Goal: Task Accomplishment & Management: Manage account settings

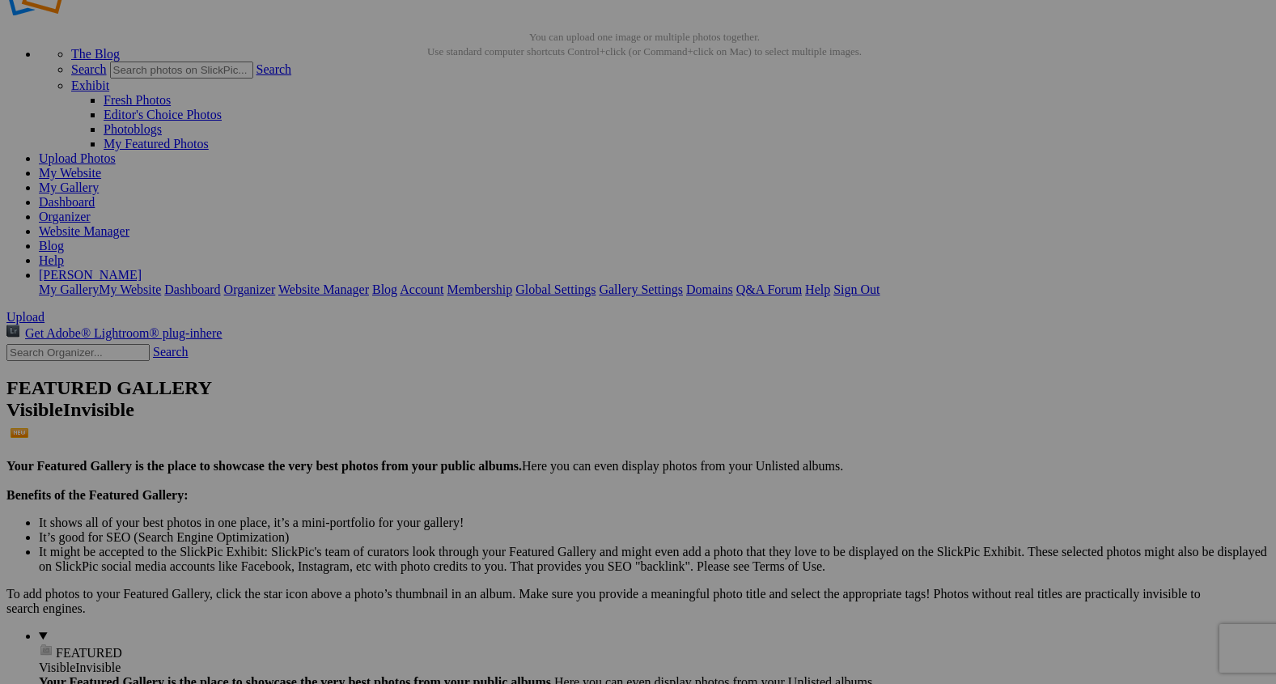
scroll to position [15, 0]
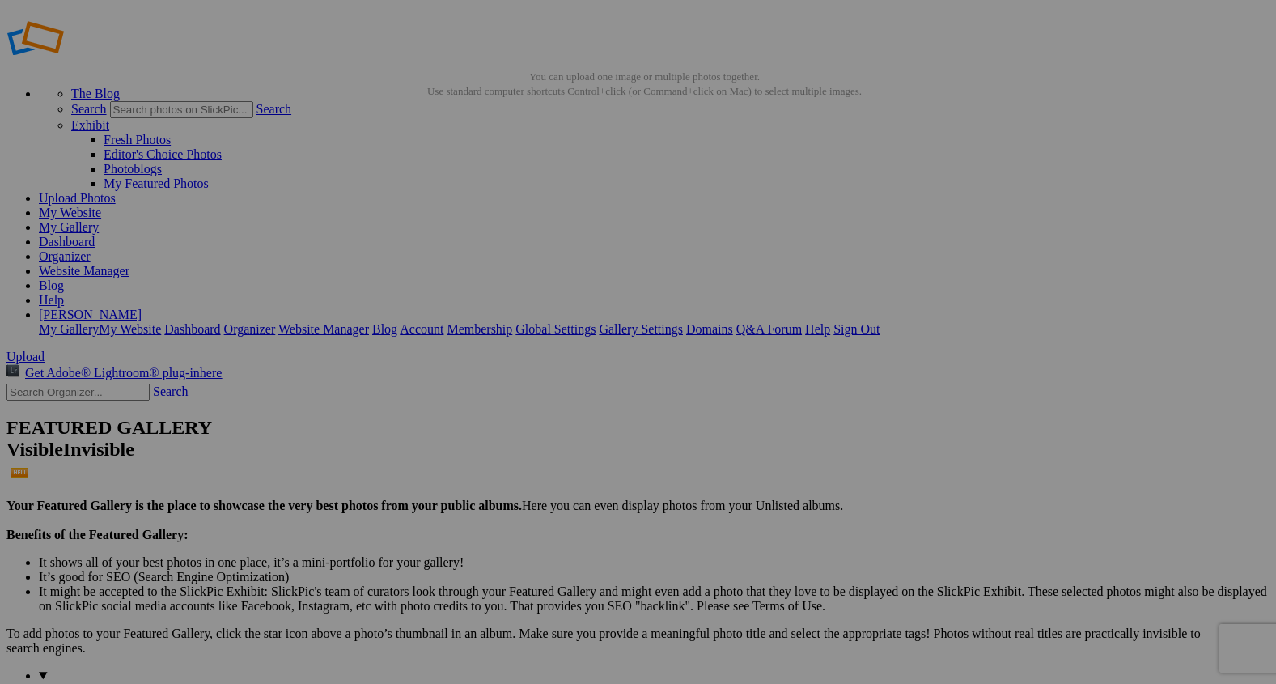
click at [531, 450] on span "Yes" at bounding box center [521, 448] width 19 height 14
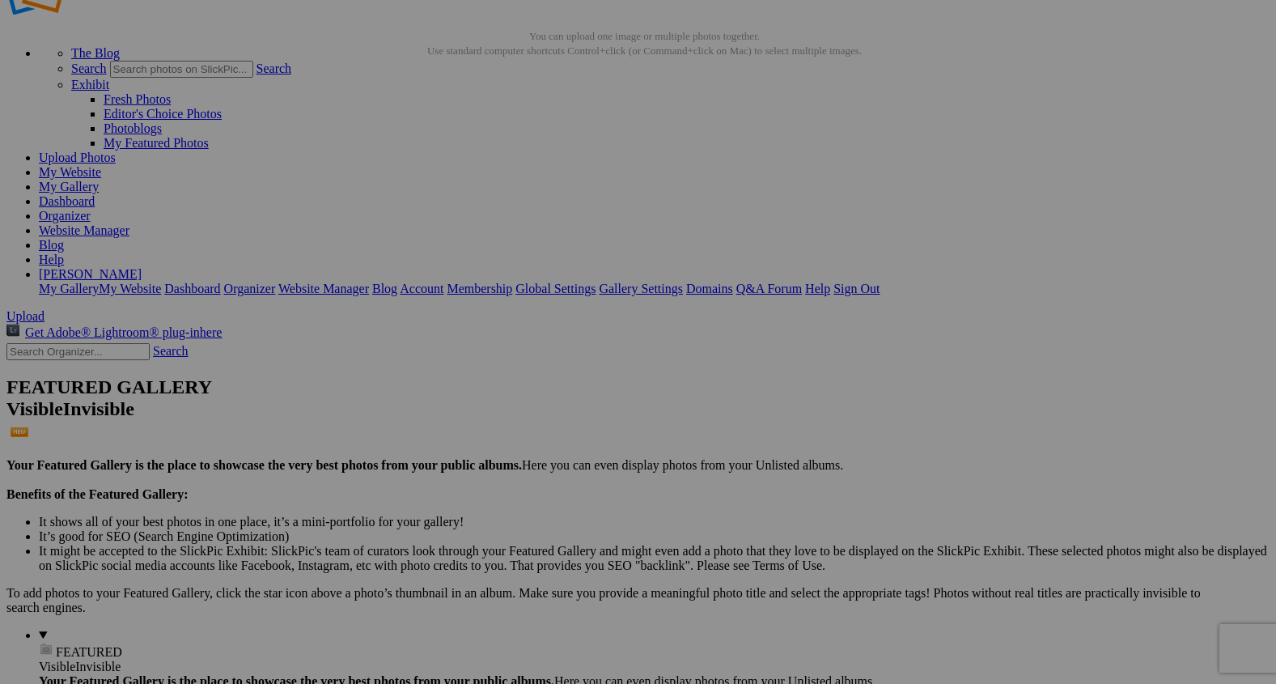
scroll to position [0, 0]
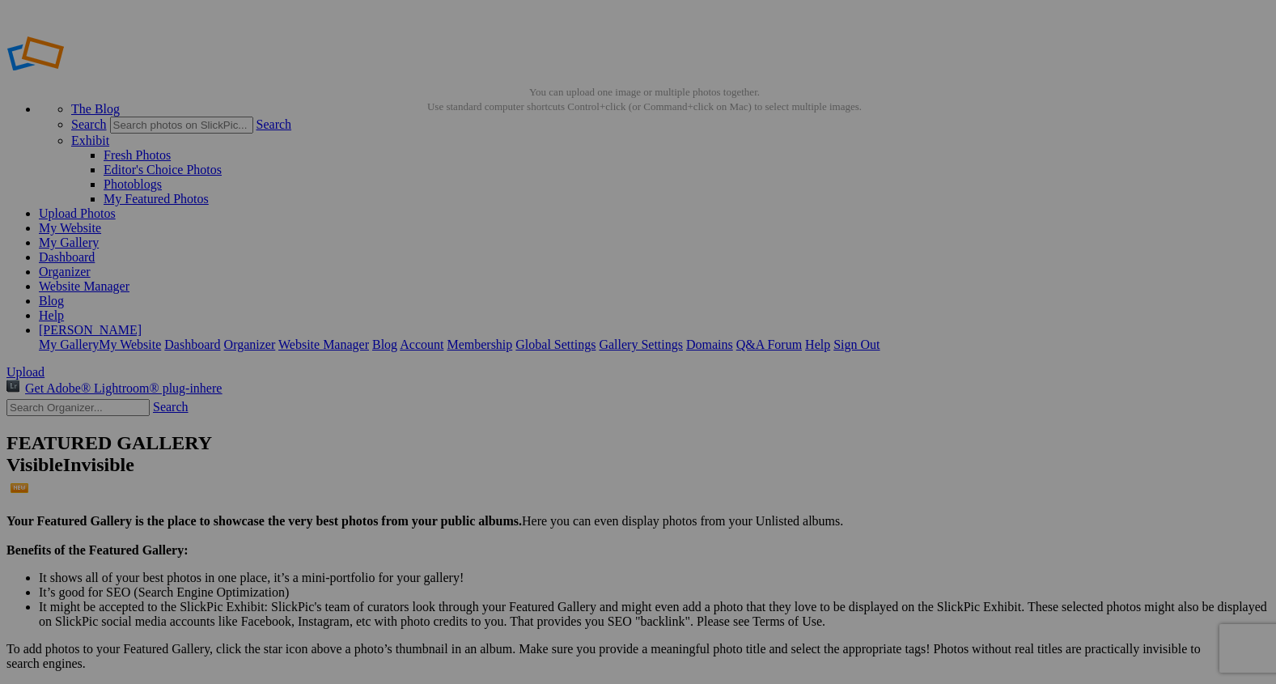
click at [531, 448] on span "Yes" at bounding box center [521, 448] width 19 height 14
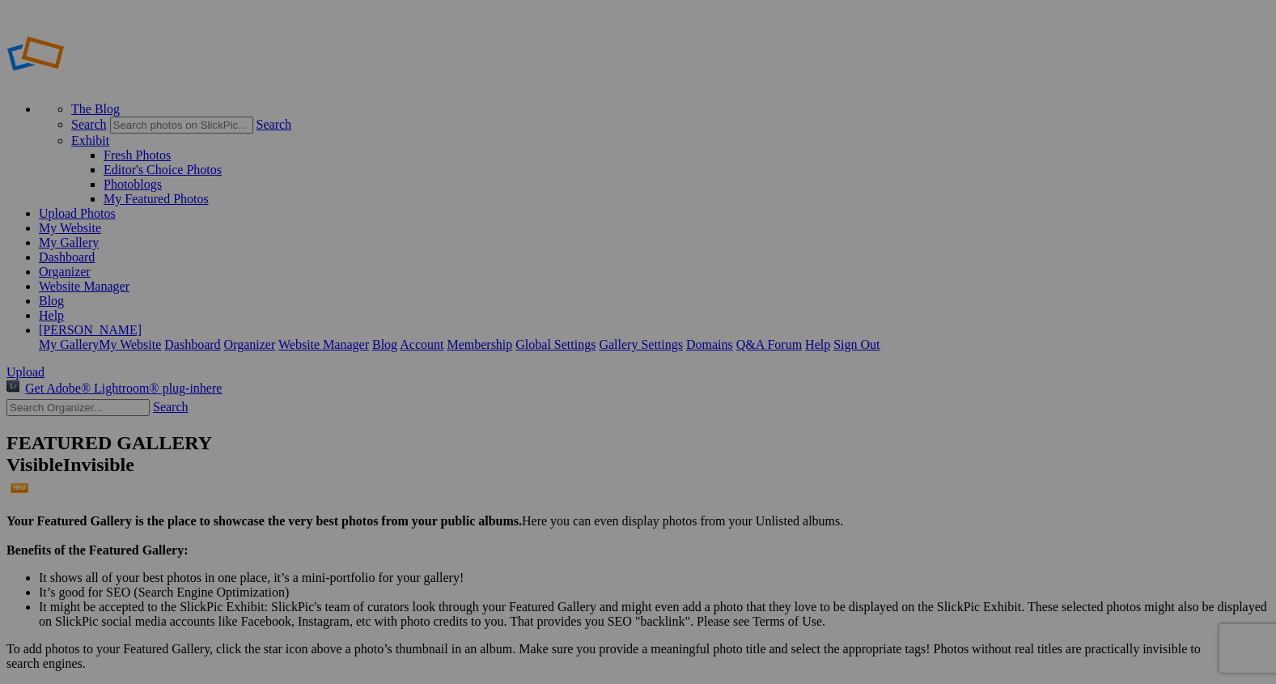
type input "2"
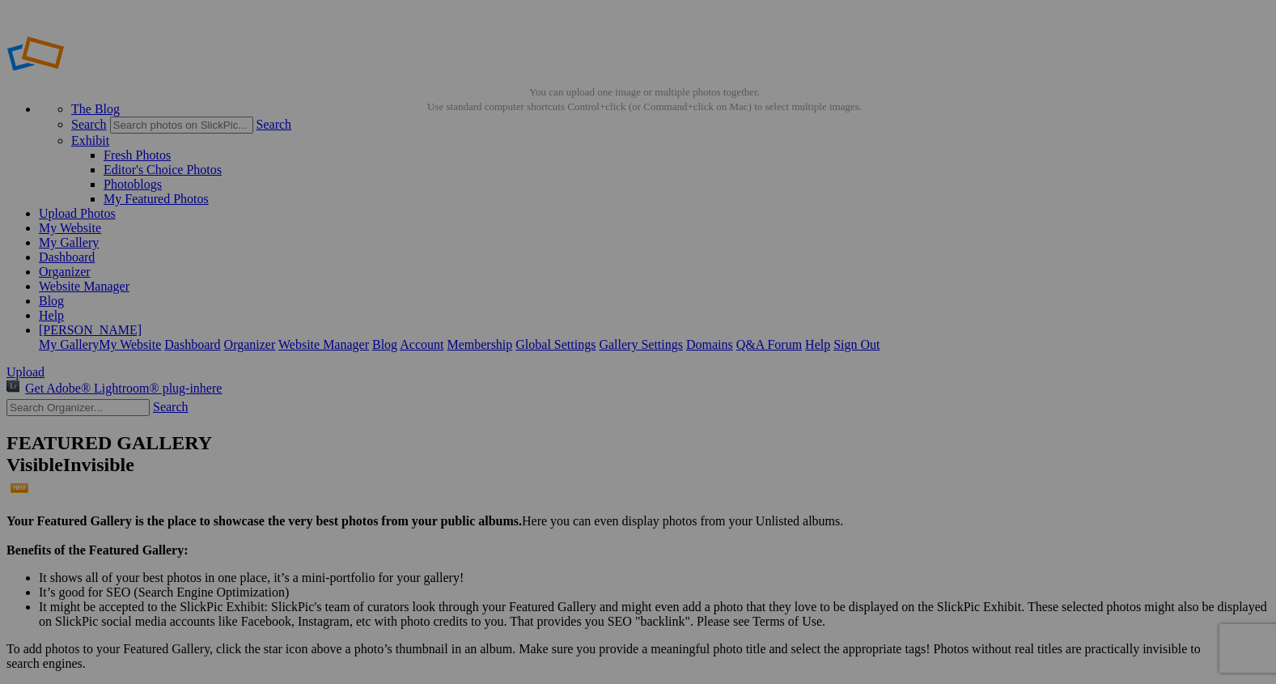
type input "F"
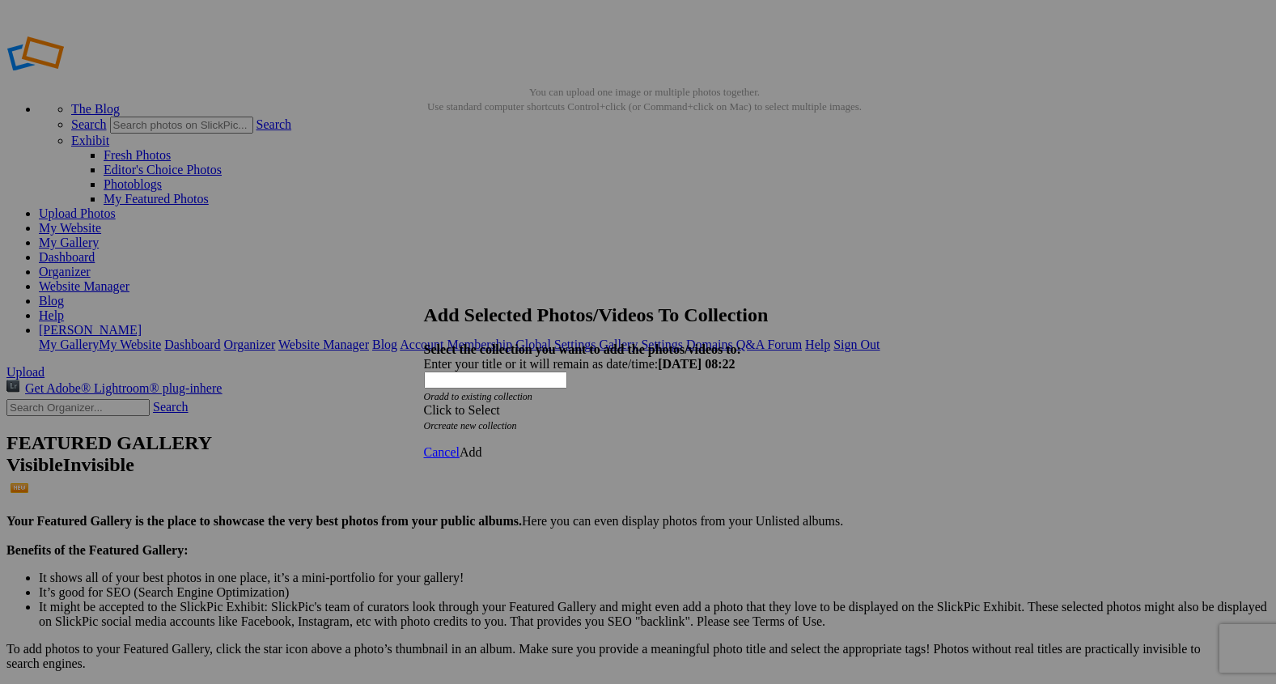
type input "Ranch Sunrise"
click at [424, 403] on span at bounding box center [424, 410] width 0 height 14
click at [683, 411] on link "Rocking Z [GEOGRAPHIC_DATA]" at bounding box center [588, 404] width 190 height 14
click at [482, 445] on span "Add" at bounding box center [471, 452] width 23 height 14
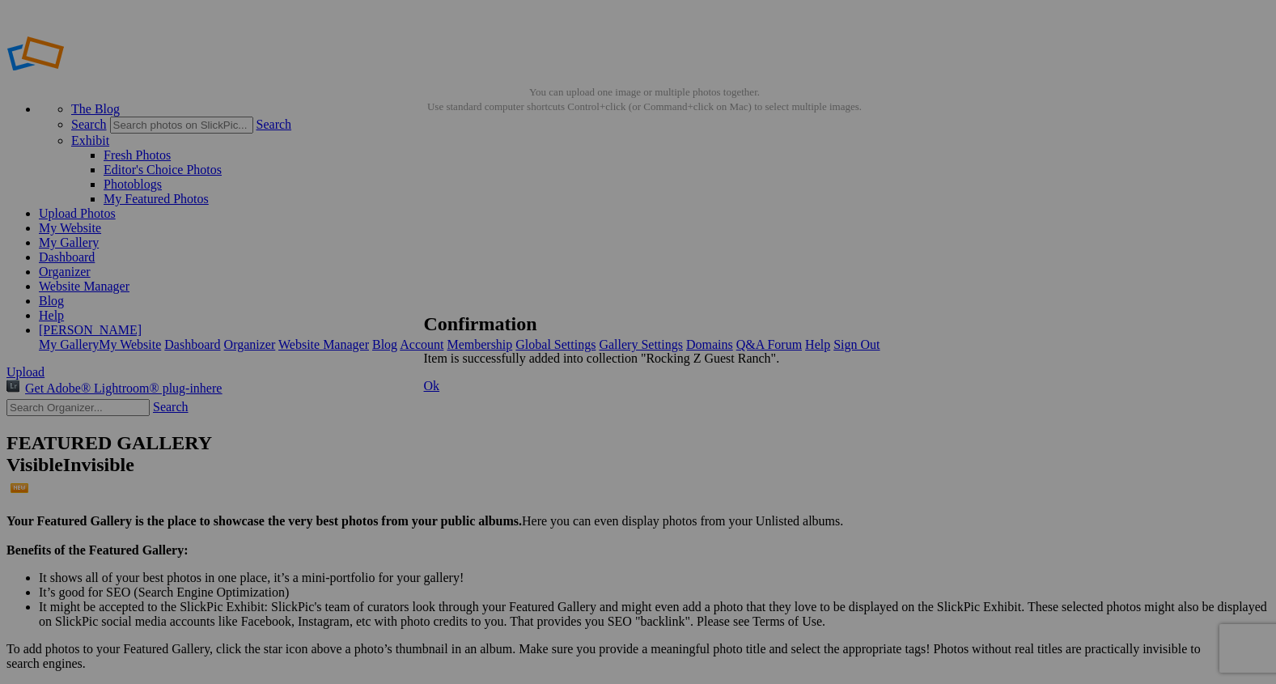
click at [440, 392] on span "Ok" at bounding box center [432, 386] width 16 height 14
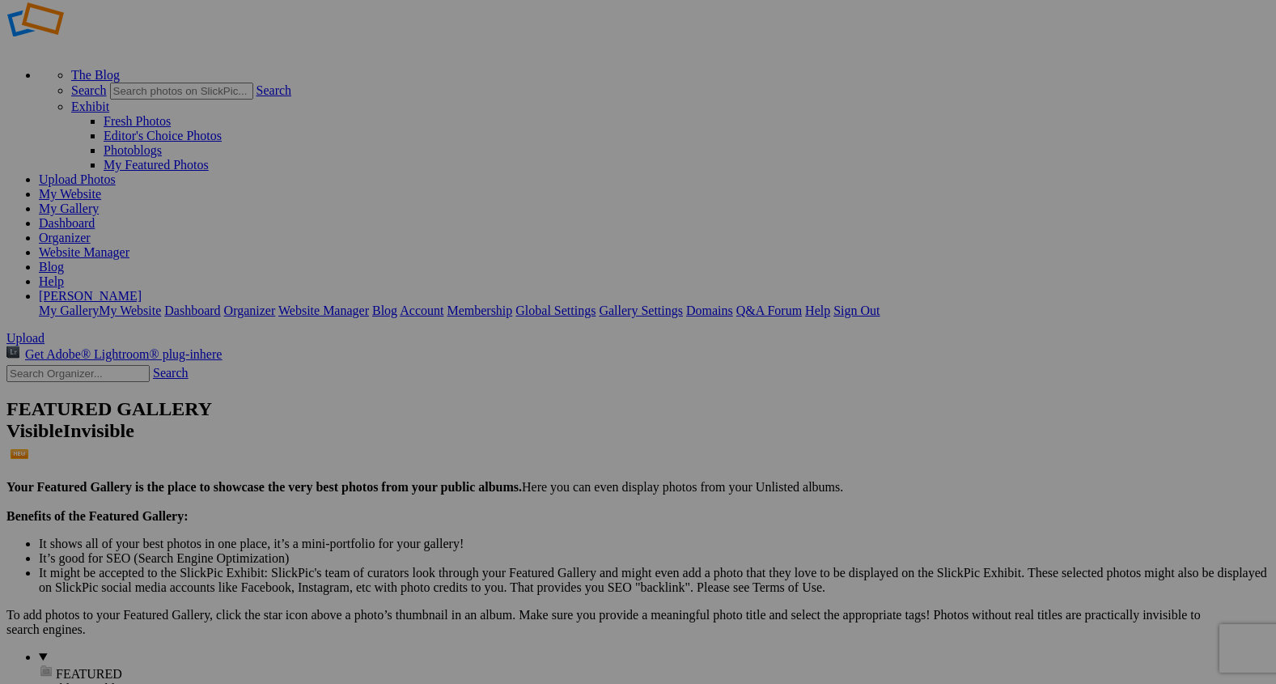
scroll to position [23, 0]
